Goal: Task Accomplishment & Management: Use online tool/utility

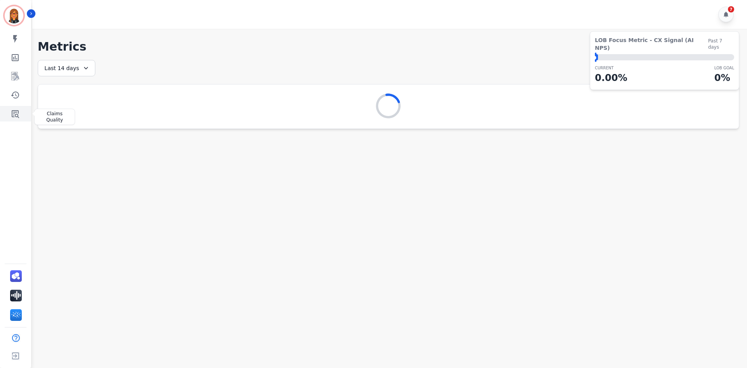
click at [17, 116] on icon "Sidebar" at bounding box center [15, 114] width 7 height 8
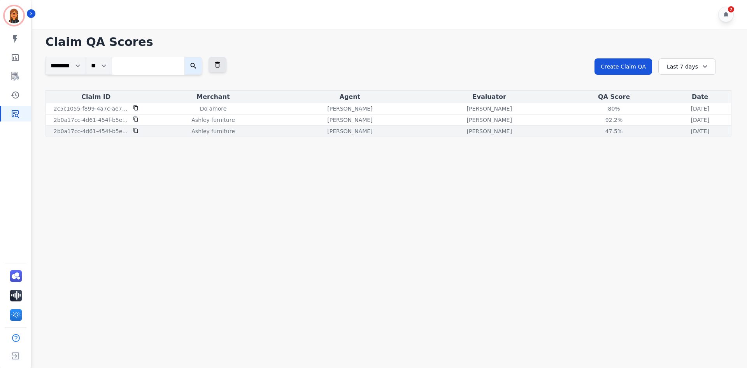
click at [137, 131] on icon at bounding box center [135, 130] width 5 height 5
